Goal: Information Seeking & Learning: Find specific fact

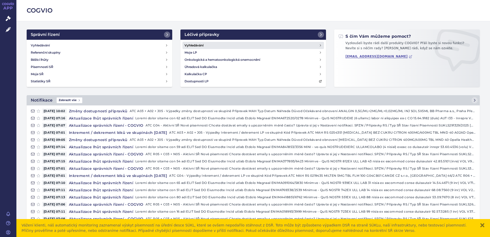
click at [218, 45] on link "Vyhledávání" at bounding box center [254, 45] width 142 height 7
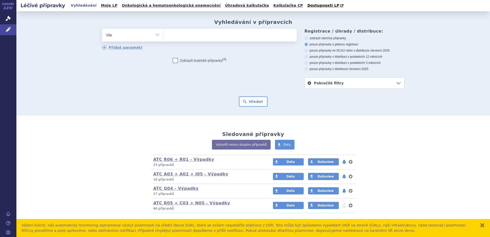
click at [155, 33] on select "Vše Přípravek/SUKL kód MAH VPOIS ATC/Aktivní látka Léková forma Síla" at bounding box center [133, 35] width 62 height 12
select select "filter-atc-group"
click at [102, 29] on select "Vše Přípravek/SUKL kód MAH VPOIS ATC/Aktivní látka Léková forma Síla" at bounding box center [133, 35] width 62 height 12
click at [175, 38] on ul at bounding box center [230, 34] width 133 height 11
click at [164, 38] on select at bounding box center [164, 34] width 0 height 13
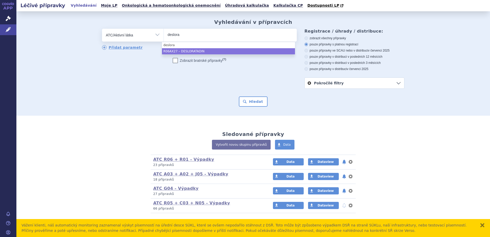
type input "deslora"
select select "R06AX27"
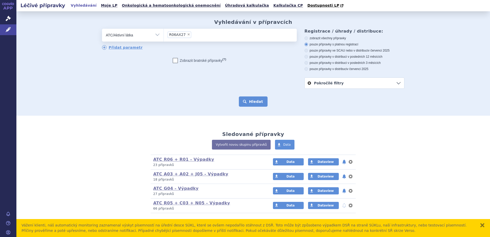
click at [252, 102] on button "Hledat" at bounding box center [253, 101] width 29 height 10
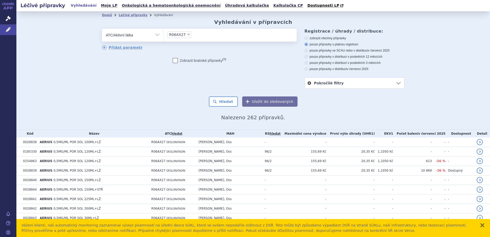
click at [305, 56] on icon at bounding box center [307, 57] width 4 height 4
click at [305, 56] on input "pouze přípravky v distribuci v posledních 12 měsících" at bounding box center [306, 57] width 3 height 3
radio input "true"
click at [216, 103] on button "Hledat" at bounding box center [223, 101] width 29 height 10
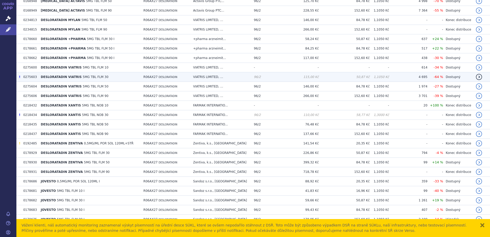
scroll to position [301, 0]
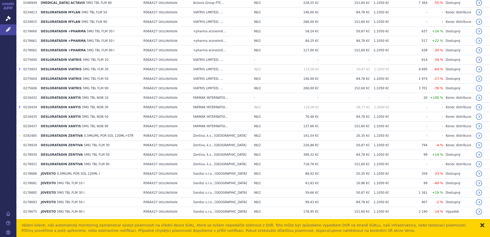
click at [481, 225] on button "zavřít" at bounding box center [482, 225] width 5 height 5
